Goal: Information Seeking & Learning: Learn about a topic

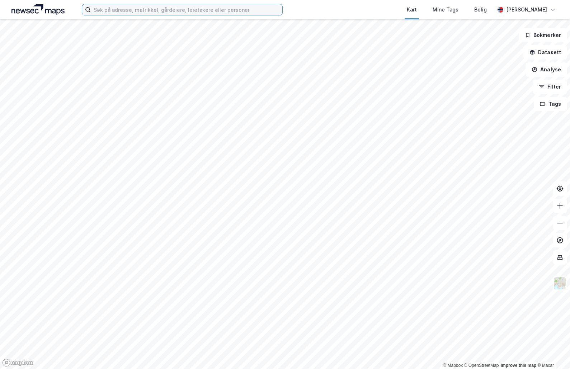
click at [141, 13] on input at bounding box center [187, 9] width 192 height 11
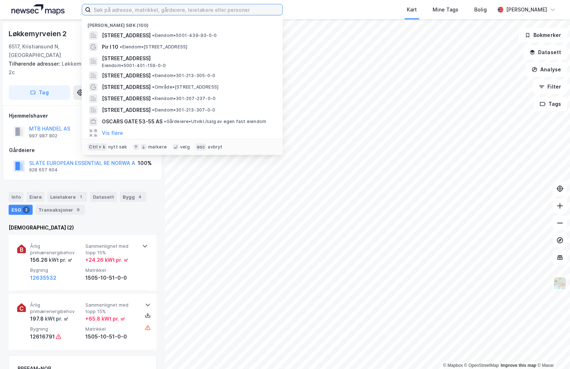
click at [165, 13] on input at bounding box center [187, 9] width 192 height 11
paste input "Håndverkervegen 10"
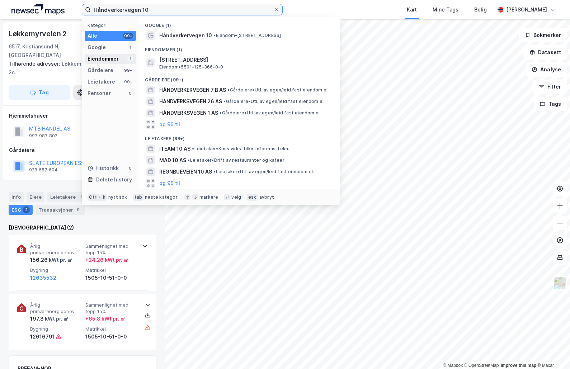
type input "Håndverkervegen 10"
click at [111, 56] on div "Eiendommer" at bounding box center [103, 59] width 31 height 9
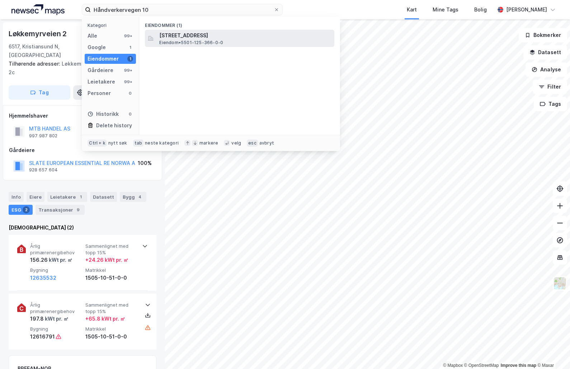
click at [162, 38] on span "[STREET_ADDRESS]" at bounding box center [245, 35] width 172 height 9
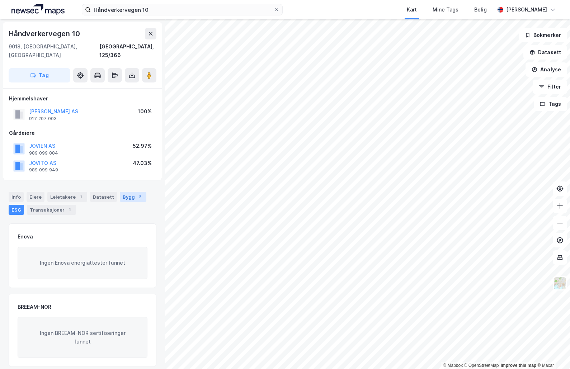
click at [120, 192] on div "Bygg 2" at bounding box center [133, 197] width 27 height 10
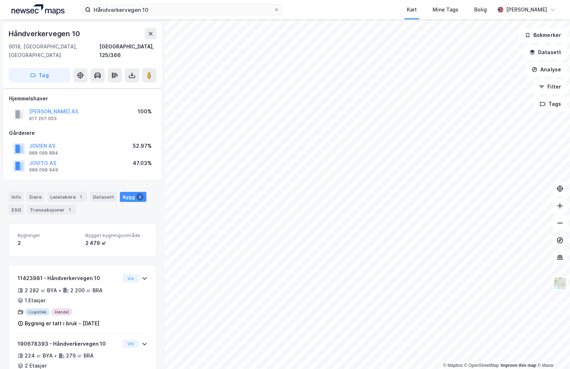
scroll to position [33, 0]
